Goal: Task Accomplishment & Management: Complete application form

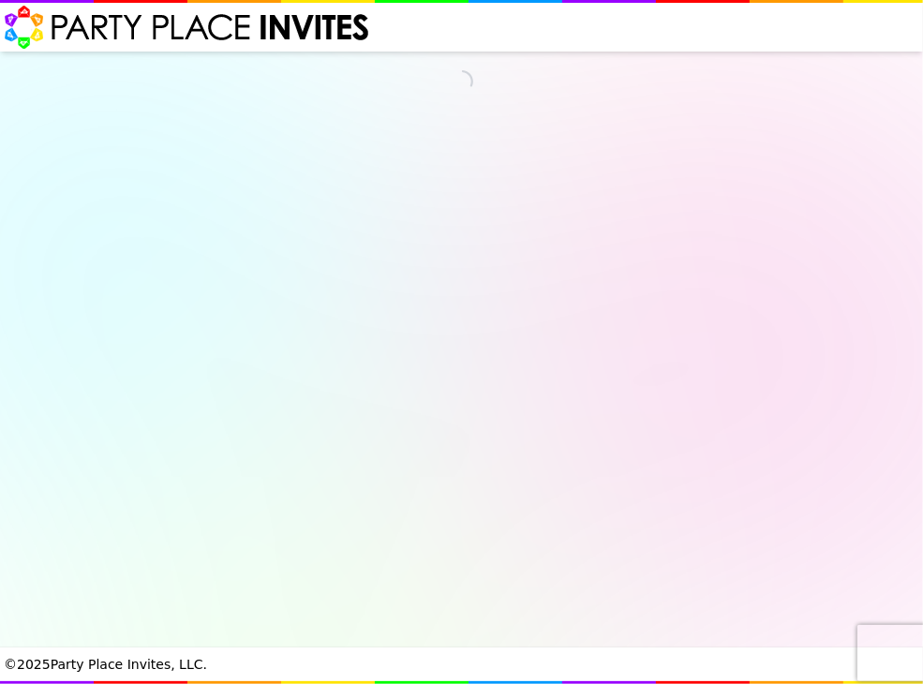
select select "540217"
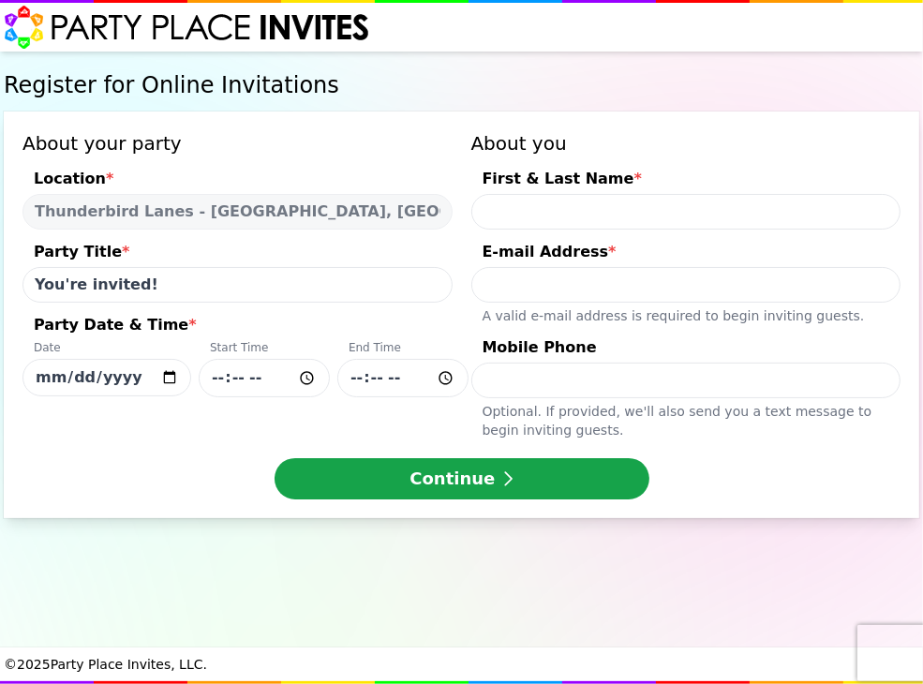
click at [501, 205] on input "First & Last Name *" at bounding box center [686, 212] width 430 height 36
type input "[PERSON_NAME]"
type input "[EMAIL_ADDRESS],com"
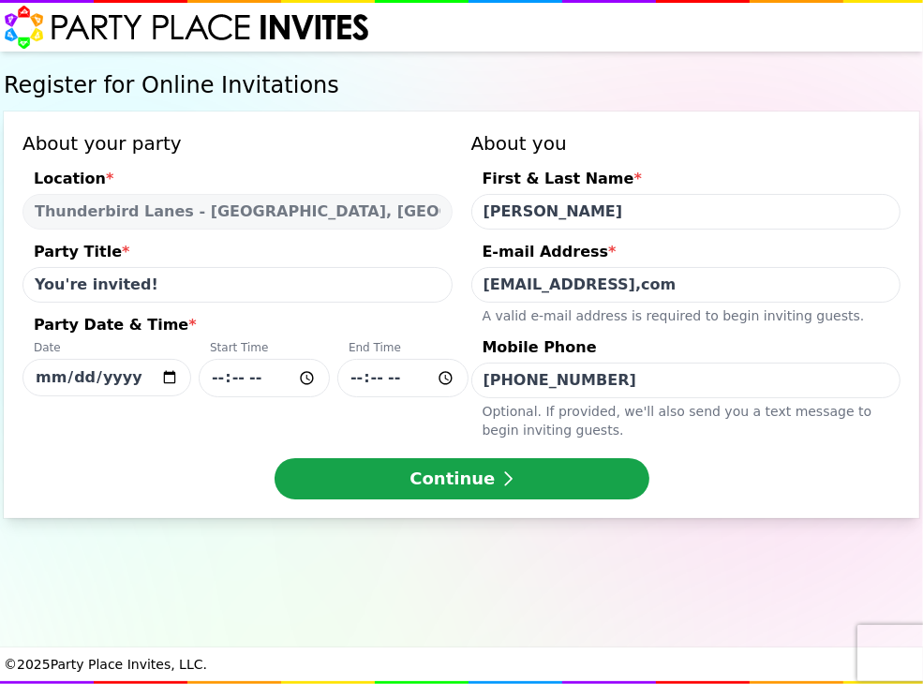
type input "[PHONE_NUMBER]"
click at [167, 376] on input "[DATE]" at bounding box center [106, 377] width 169 height 37
type input "[DATE]"
click at [277, 366] on input "Party Date & Time * Date [DATE] Start Time End Time" at bounding box center [264, 378] width 131 height 38
type input "15:00"
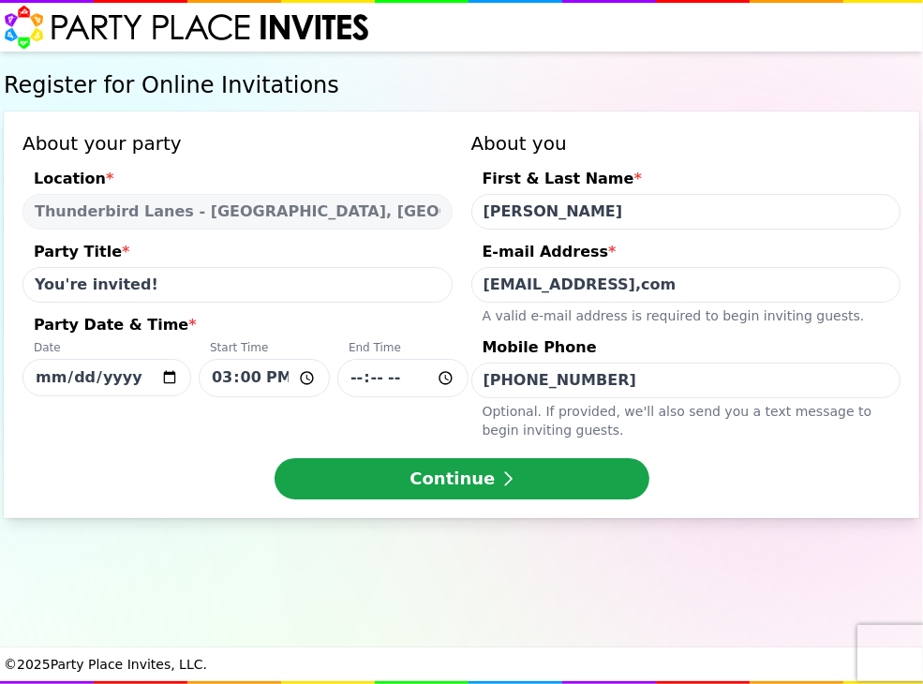
click at [351, 387] on input "Party Date & Time * Date [DATE] Start Time 15:00 End Time" at bounding box center [402, 378] width 131 height 38
type input "17:00"
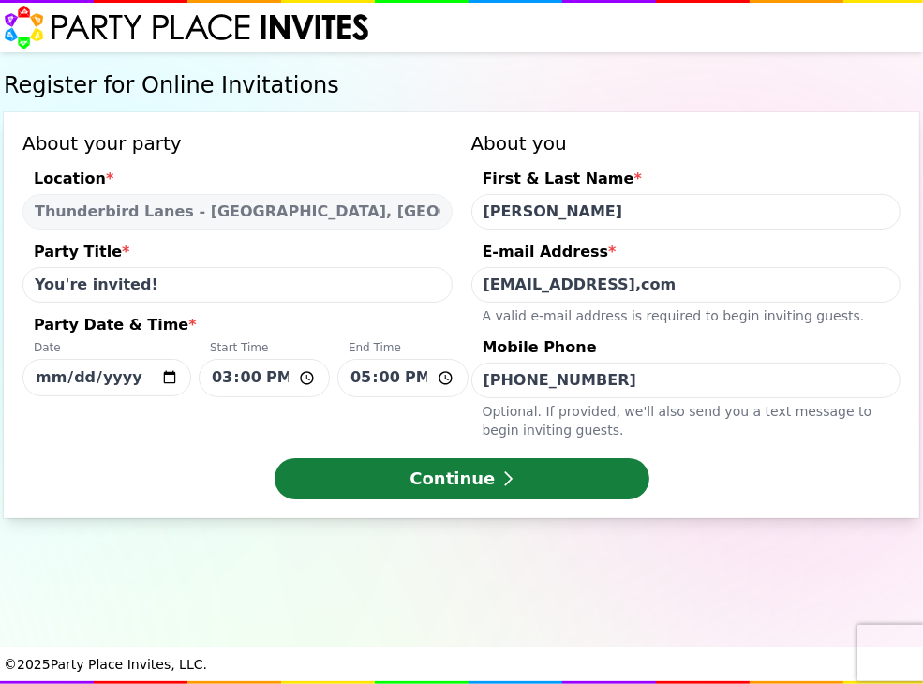
click at [407, 475] on button "Continue" at bounding box center [462, 478] width 375 height 41
type input "[EMAIL_ADDRESS][DOMAIN_NAME]"
click at [439, 485] on button "Continue" at bounding box center [462, 478] width 375 height 41
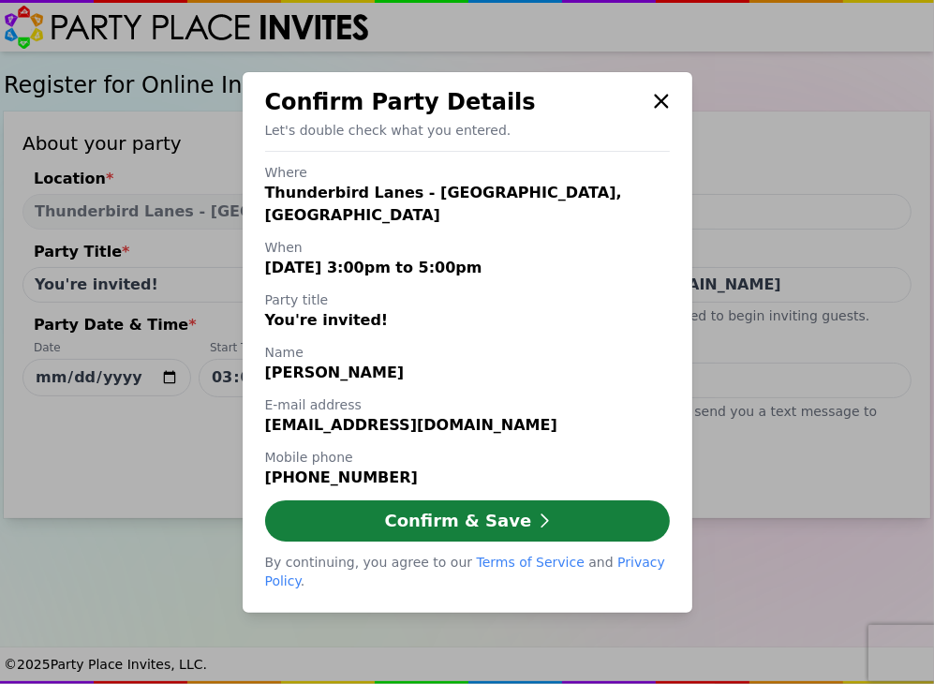
click at [452, 526] on button "Confirm & Save" at bounding box center [467, 520] width 405 height 41
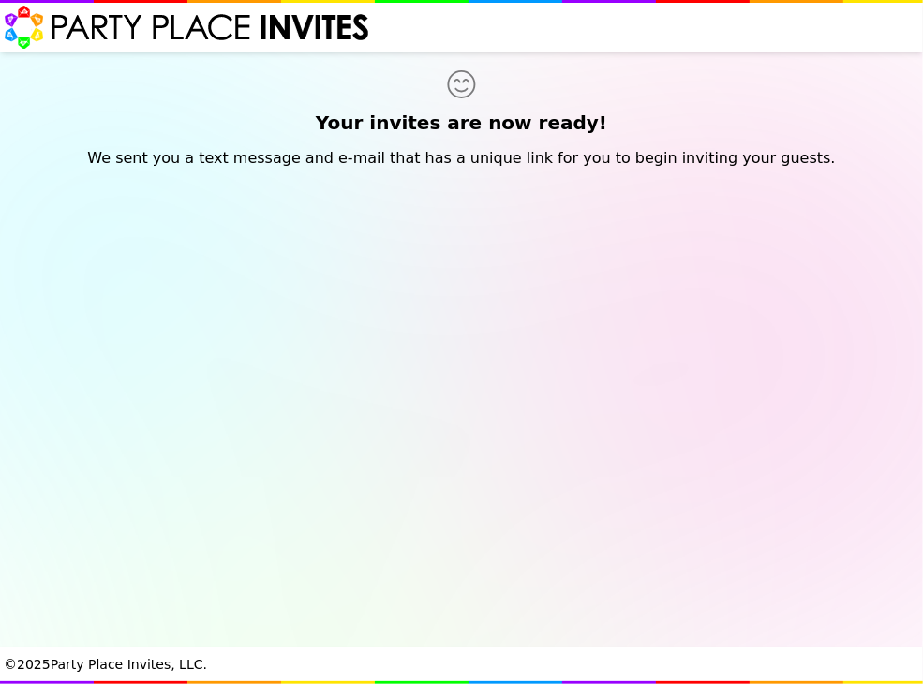
click at [184, 72] on icon at bounding box center [462, 84] width 916 height 28
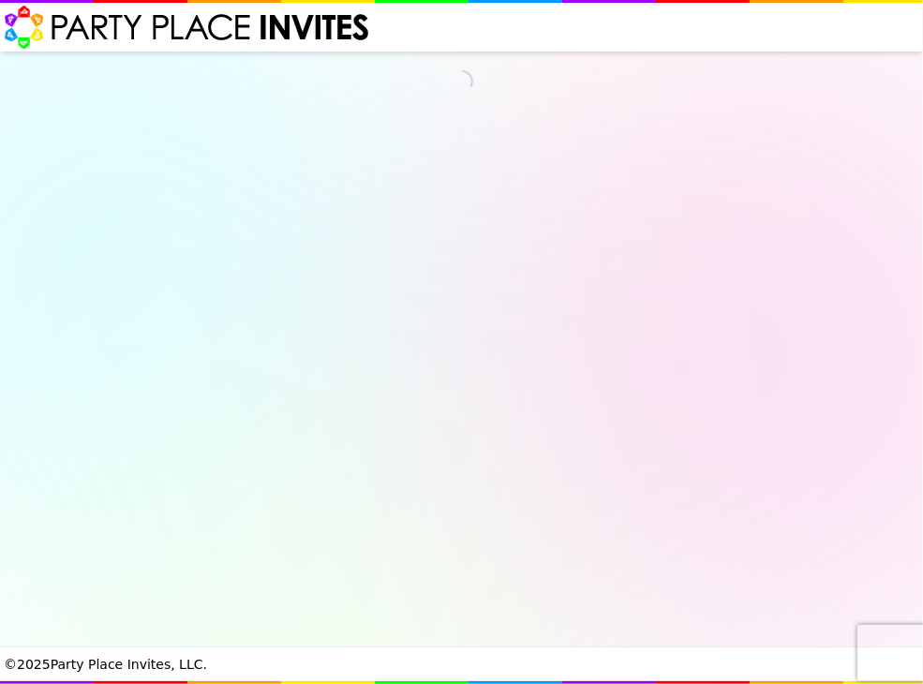
select select "540217"
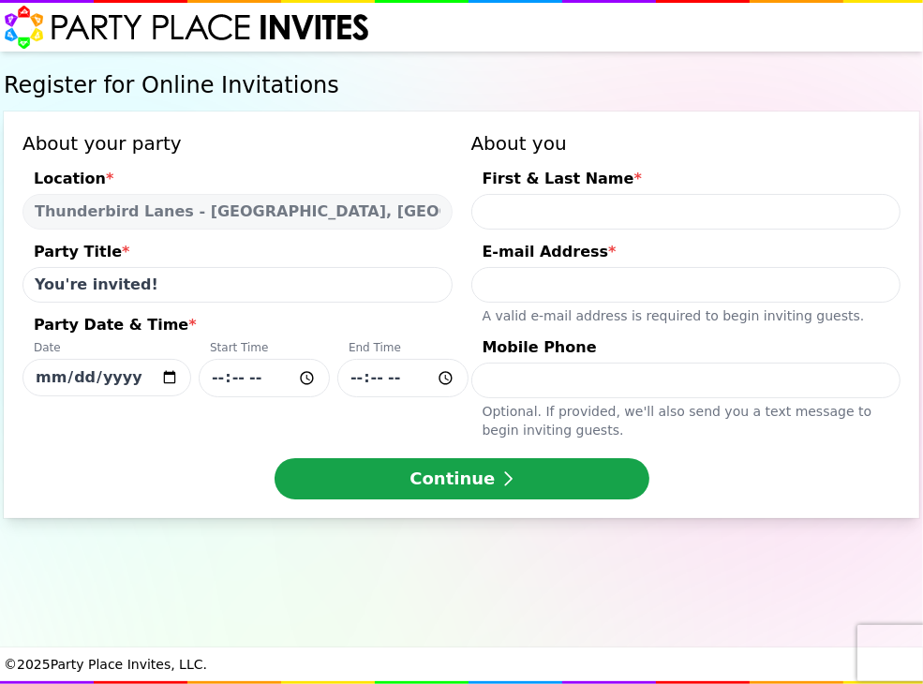
click at [31, 283] on input "You're invited!" at bounding box center [237, 285] width 430 height 36
drag, startPoint x: 202, startPoint y: 286, endPoint x: 33, endPoint y: 292, distance: 169.8
click at [33, 292] on input "[PERSON_NAME] Birthday You're invited!" at bounding box center [237, 285] width 430 height 36
click at [306, 283] on input "You're invited! [PERSON_NAME] Birthday" at bounding box center [237, 285] width 430 height 36
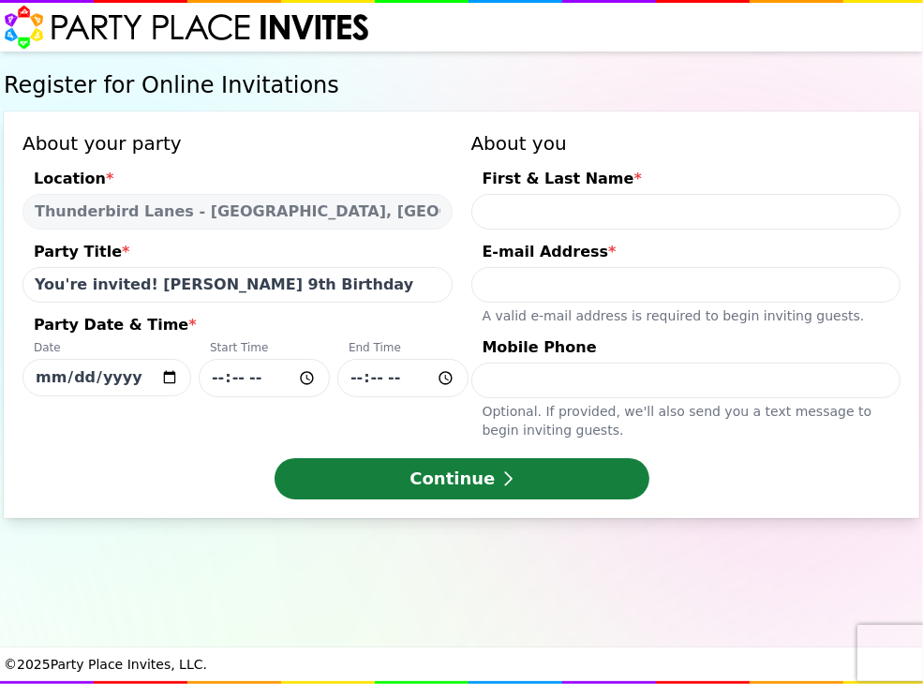
type input "You're invited! [PERSON_NAME] 9th Birthday"
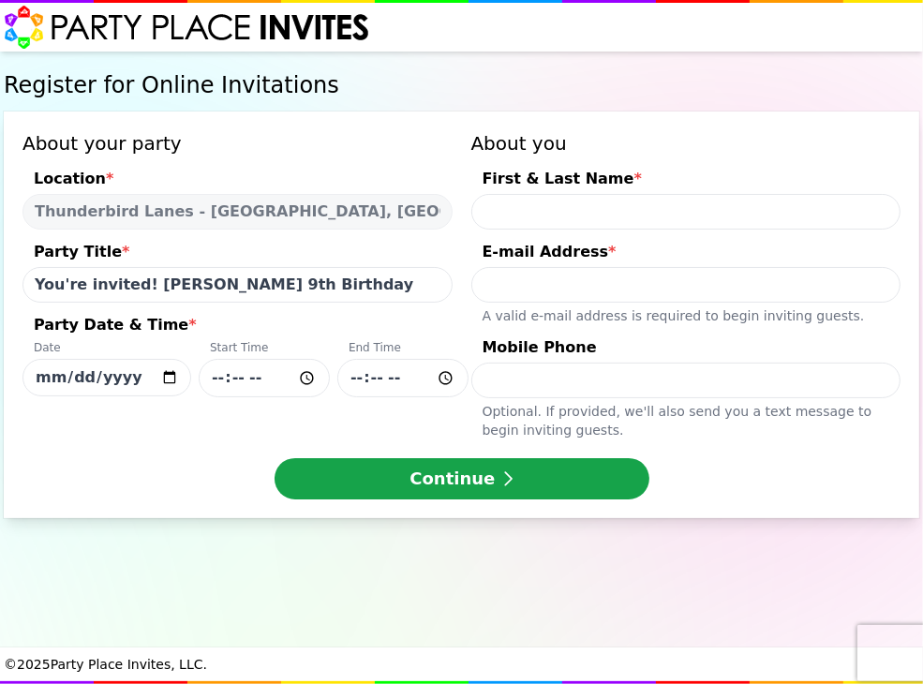
drag, startPoint x: 427, startPoint y: 482, endPoint x: 238, endPoint y: 447, distance: 192.5
click at [238, 447] on div "About your party Location * [GEOGRAPHIC_DATA] - [GEOGRAPHIC_DATA], [GEOGRAPHIC_…" at bounding box center [462, 315] width 916 height 407
click at [254, 386] on input "Party Date & Time * Date [DATE] Start Time End Time" at bounding box center [264, 378] width 131 height 38
click at [216, 381] on input "Party Date & Time * Date [DATE] Start Time End Time" at bounding box center [264, 378] width 131 height 38
type input "15:00"
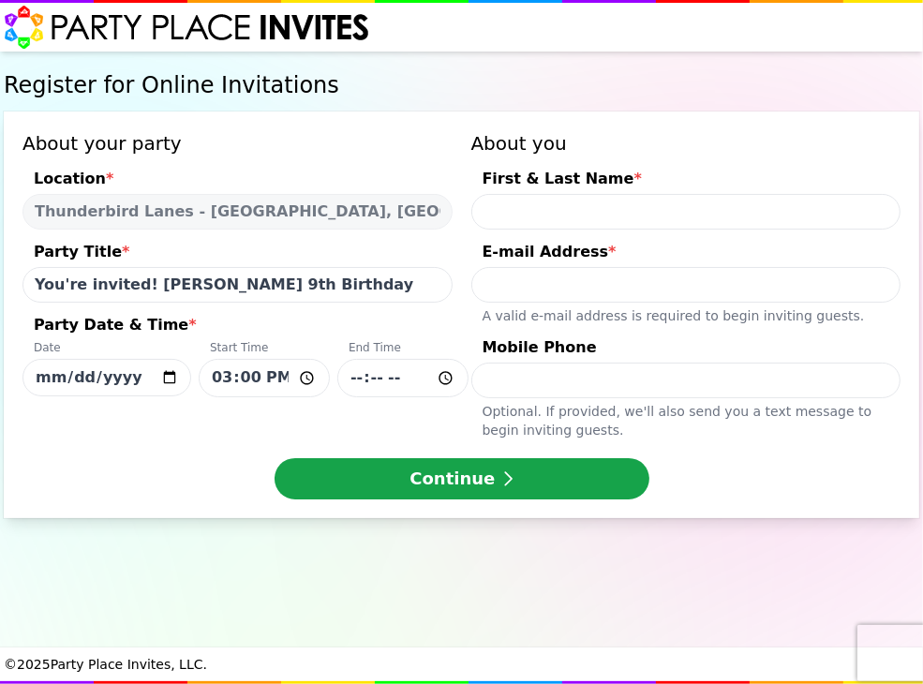
type input "17:00"
click at [497, 215] on input "First & Last Name *" at bounding box center [686, 212] width 430 height 36
type input "[PERSON_NAME]"
click at [497, 276] on input "E-mail Address * A valid e-mail address is required to begin inviting guests." at bounding box center [686, 285] width 430 height 36
type input "[EMAIL_ADDRESS][DOMAIN_NAME]"
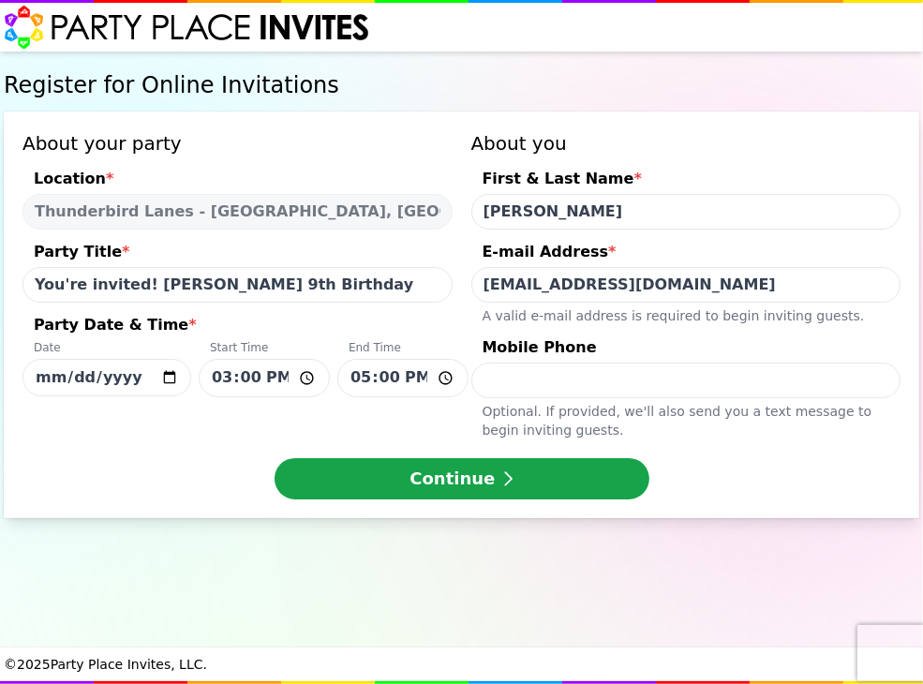
type input "[PHONE_NUMBER]"
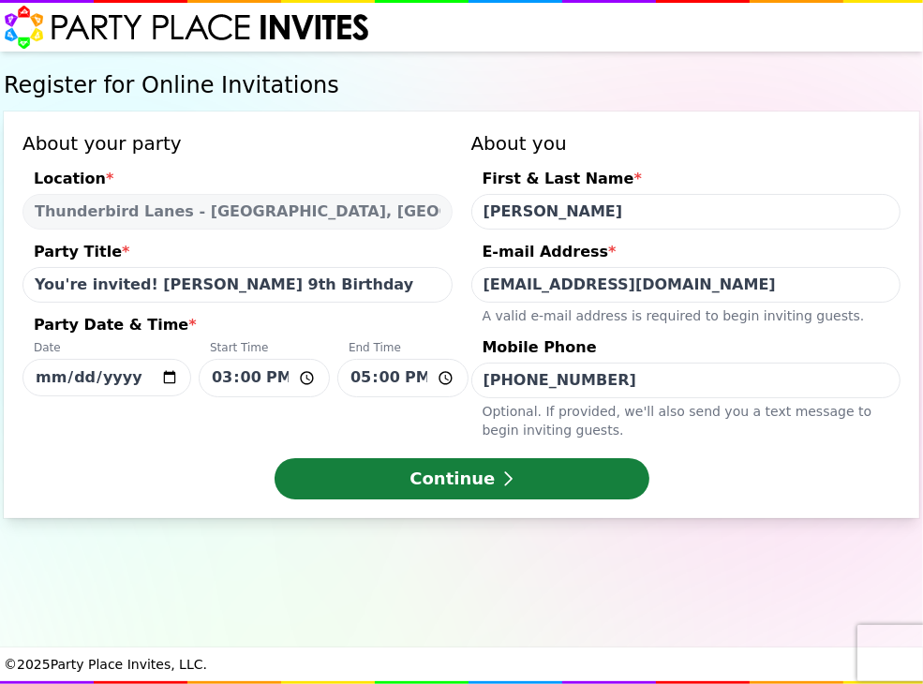
click at [448, 470] on button "Continue" at bounding box center [462, 478] width 375 height 41
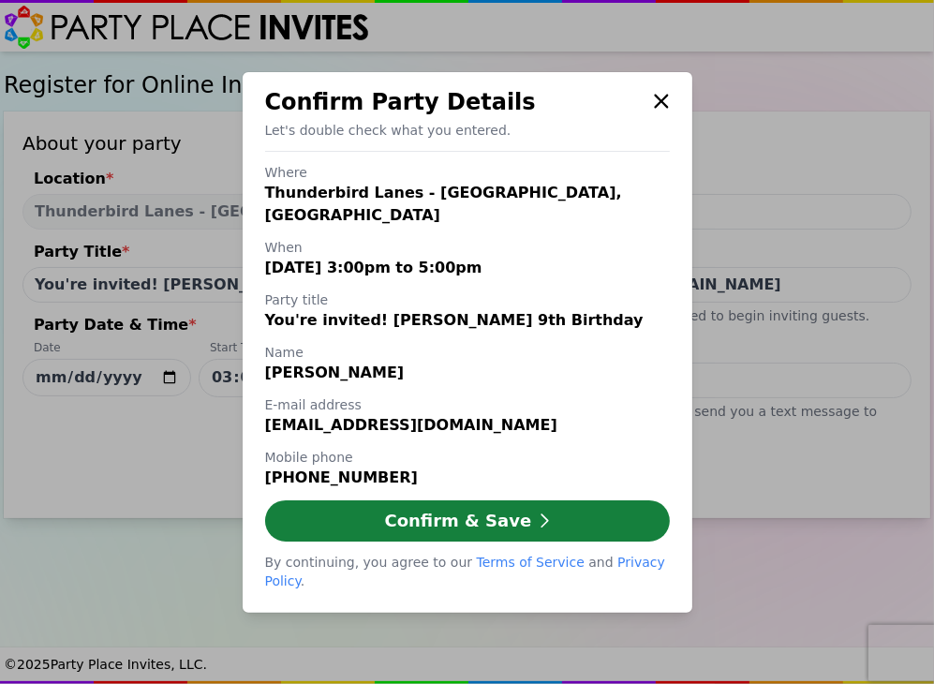
click at [430, 515] on button "Confirm & Save" at bounding box center [467, 520] width 405 height 41
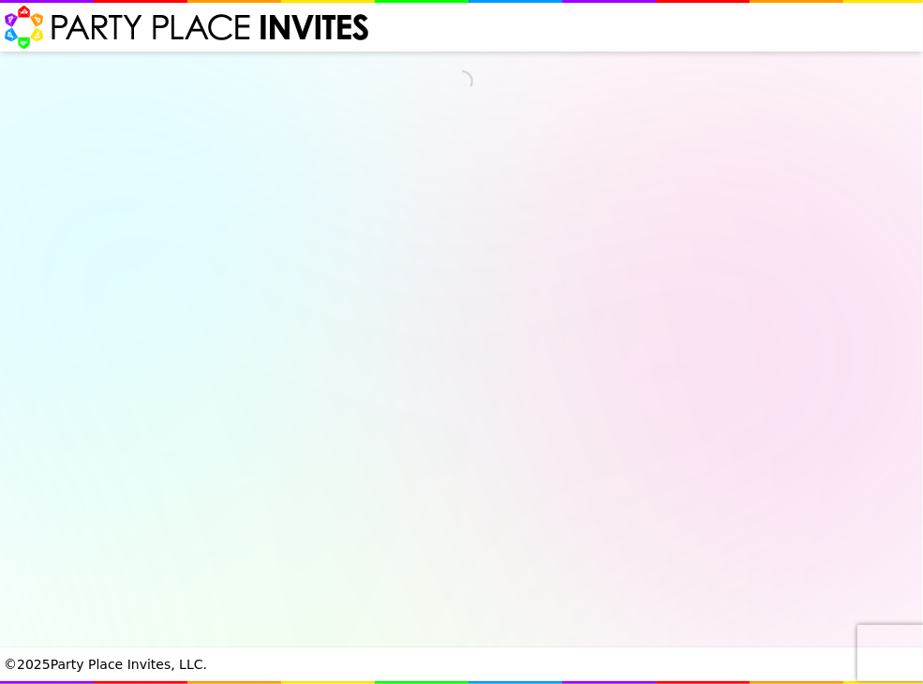
select select "540217"
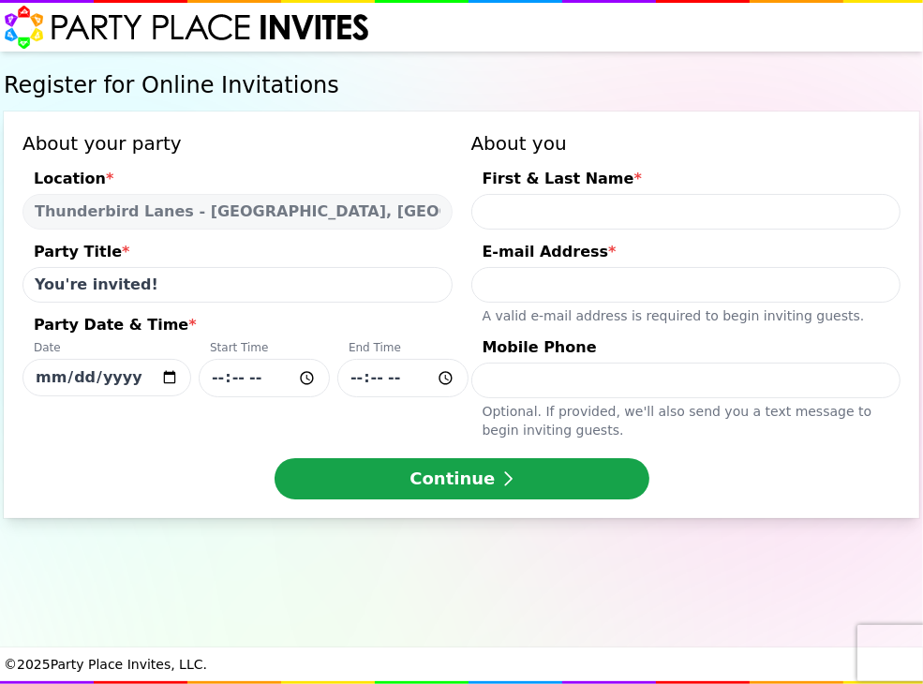
click at [253, 376] on input "Party Date & Time * Date [DATE] Start Time End Time" at bounding box center [264, 378] width 131 height 38
click at [62, 377] on input "[DATE]" at bounding box center [106, 377] width 169 height 37
type input "[DATE]"
click at [256, 378] on input "Party Date & Time * Date [DATE] Start Time End Time" at bounding box center [264, 378] width 131 height 38
click at [210, 380] on input "Party Date & Time * Date [DATE] Start Time End Time" at bounding box center [264, 378] width 131 height 38
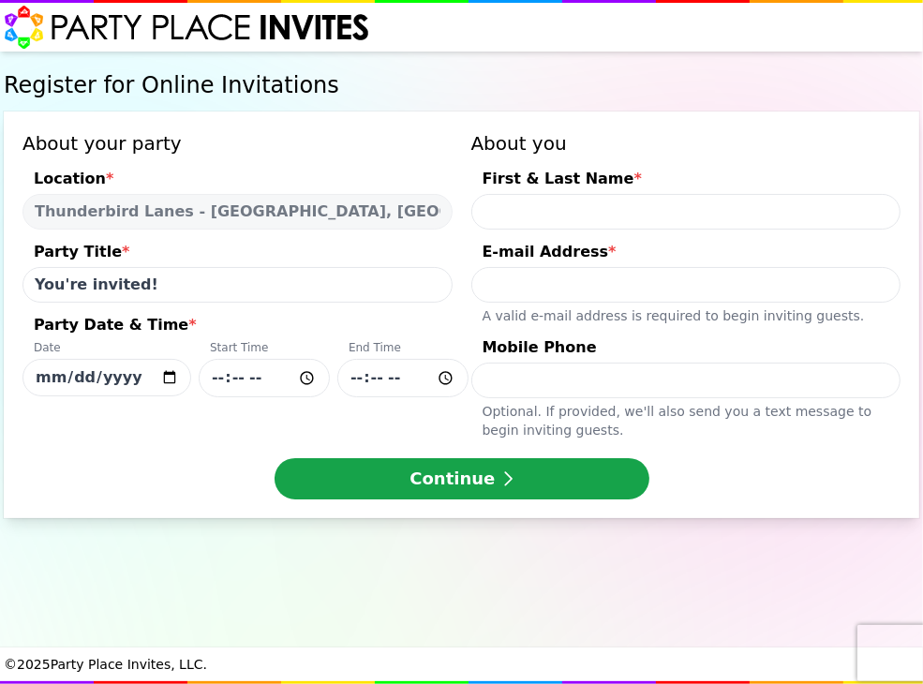
drag, startPoint x: 210, startPoint y: 380, endPoint x: 219, endPoint y: 379, distance: 9.4
click at [219, 379] on input "Party Date & Time * Date [DATE] Start Time End Time" at bounding box center [264, 378] width 131 height 38
type input "15:00"
click at [396, 380] on input "Party Date & Time * Date [DATE] Start Time 15:00 End Time" at bounding box center [402, 378] width 131 height 38
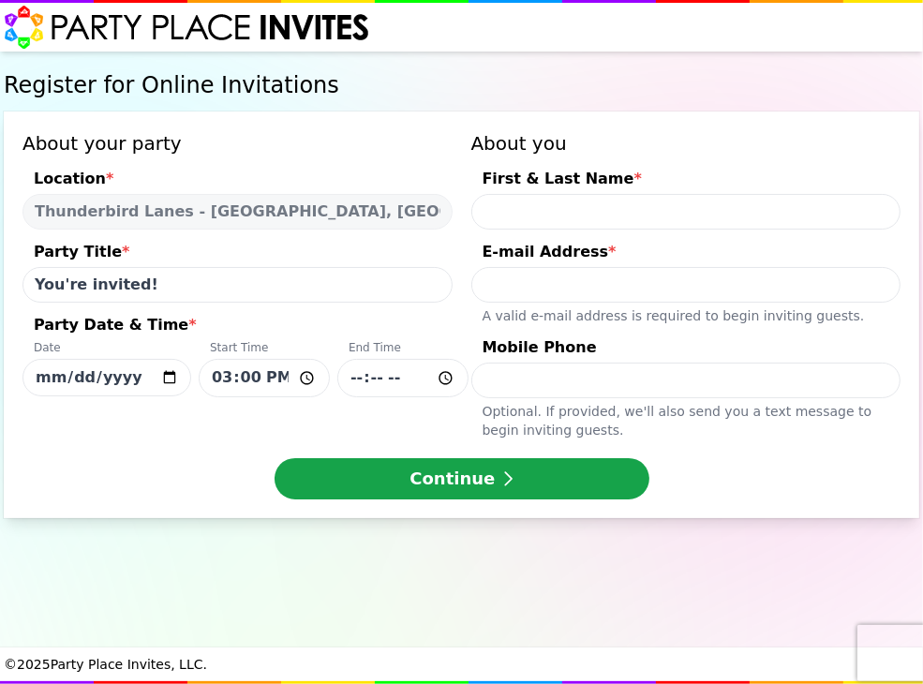
type input "17:00"
drag, startPoint x: 157, startPoint y: 276, endPoint x: -52, endPoint y: 286, distance: 209.3
click at [0, 286] on html "Register for Online Invitations About your party Location * [GEOGRAPHIC_DATA] -…" at bounding box center [461, 342] width 923 height 684
type input "j"
type input "[PERSON_NAME] 9th Birthday"
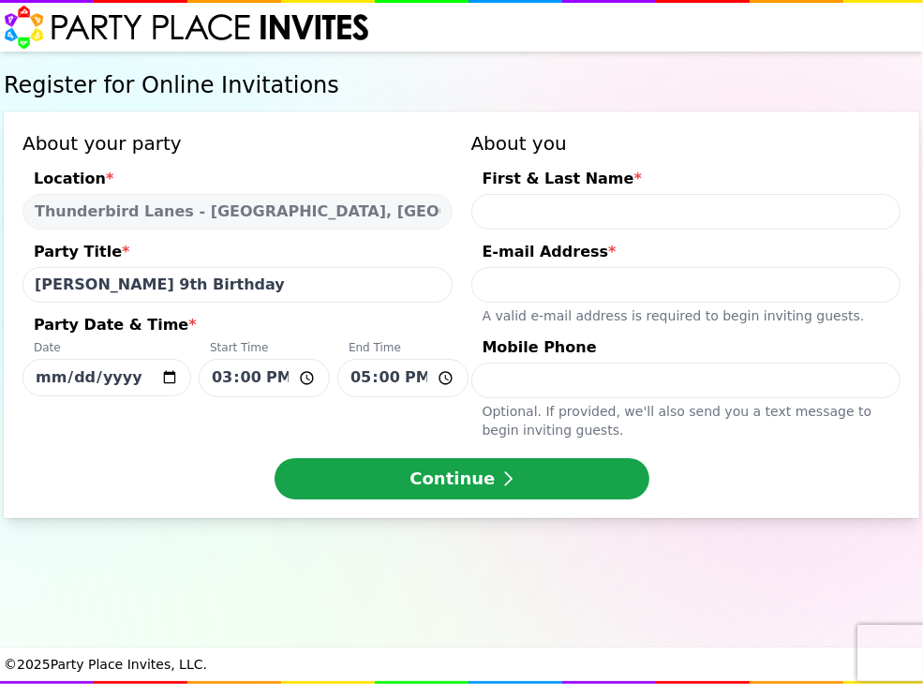
click at [509, 205] on input "First & Last Name *" at bounding box center [686, 212] width 430 height 36
type input "[PERSON_NAME]"
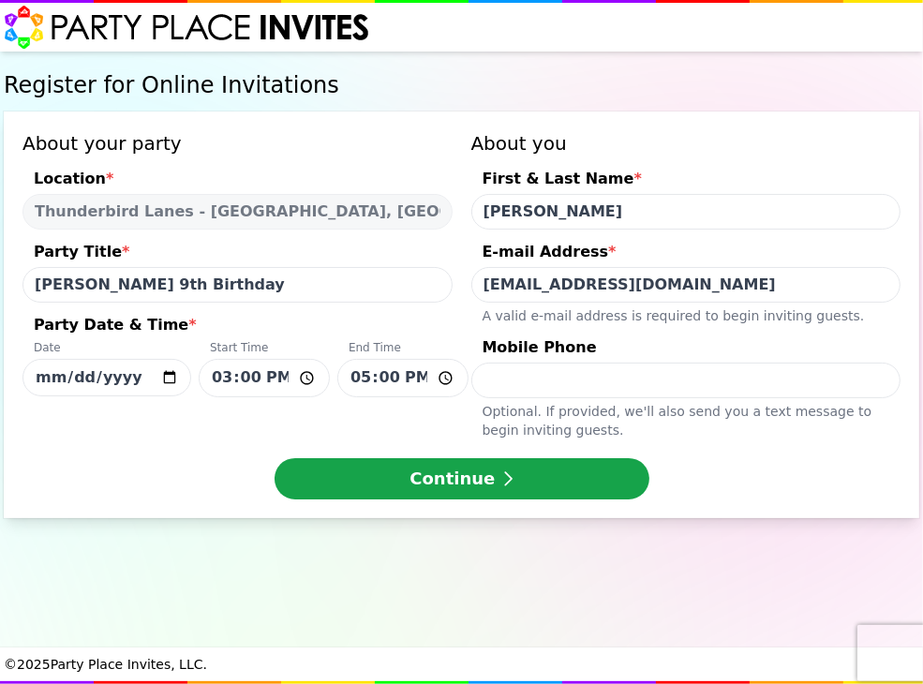
type input "[EMAIL_ADDRESS][DOMAIN_NAME]"
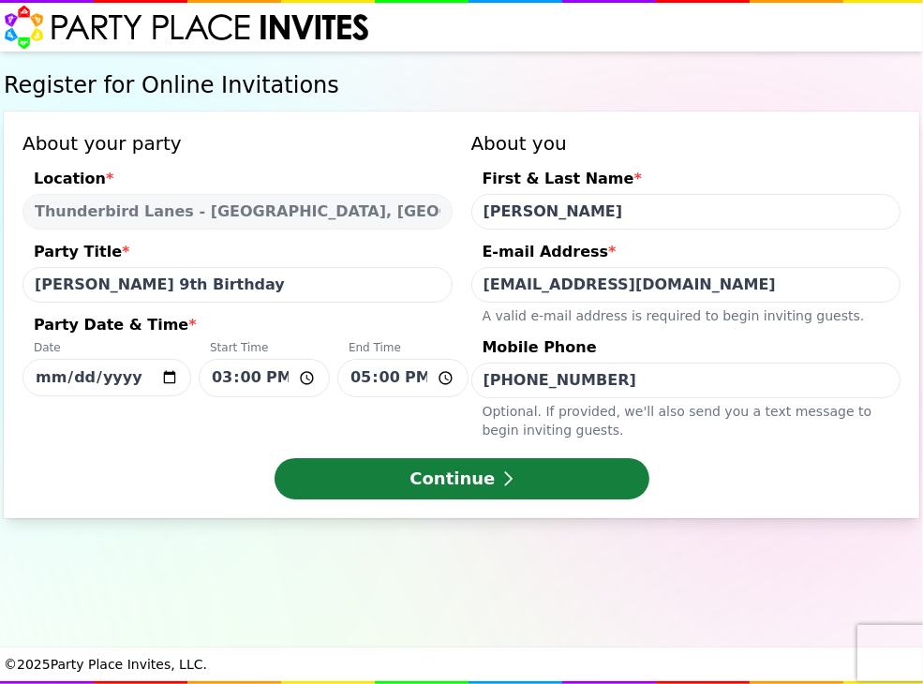
type input "[PHONE_NUMBER]"
click at [362, 464] on button "Continue" at bounding box center [462, 478] width 375 height 41
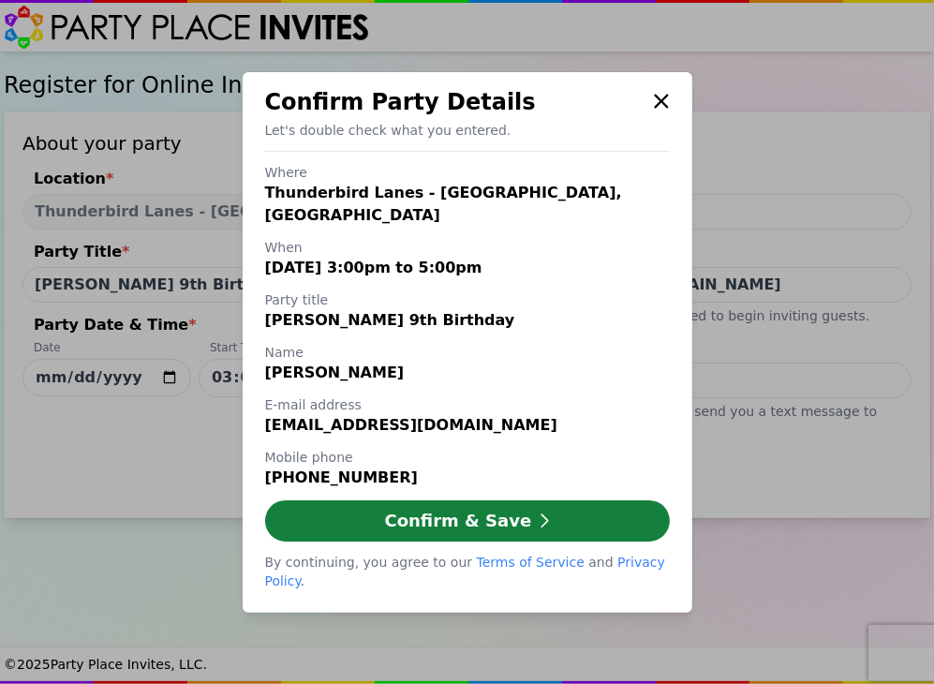
click at [392, 513] on button "Confirm & Save" at bounding box center [467, 520] width 405 height 41
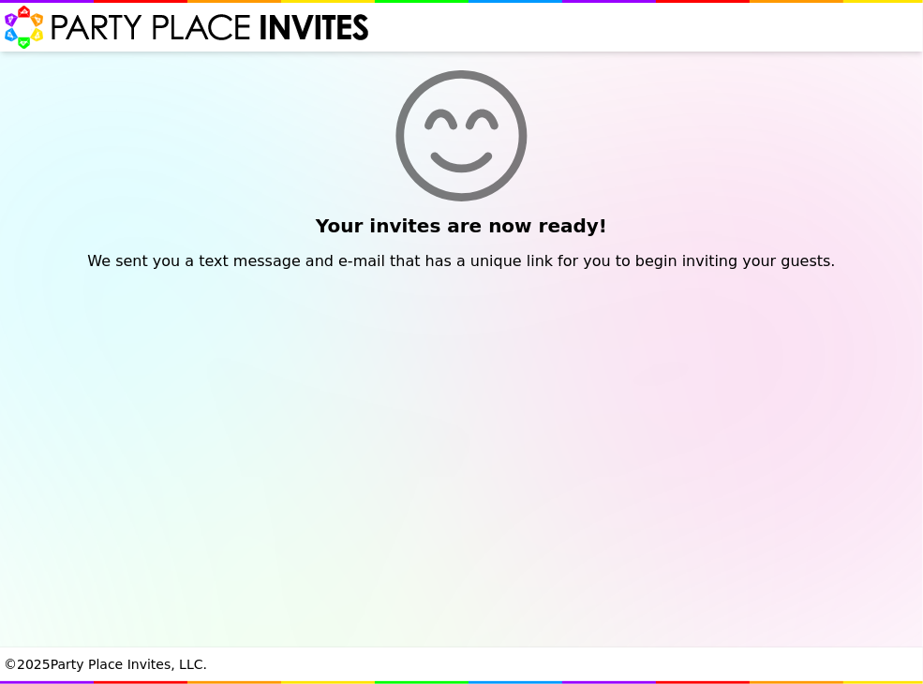
click at [383, 104] on icon at bounding box center [462, 135] width 916 height 131
